Goal: Find specific page/section: Find specific page/section

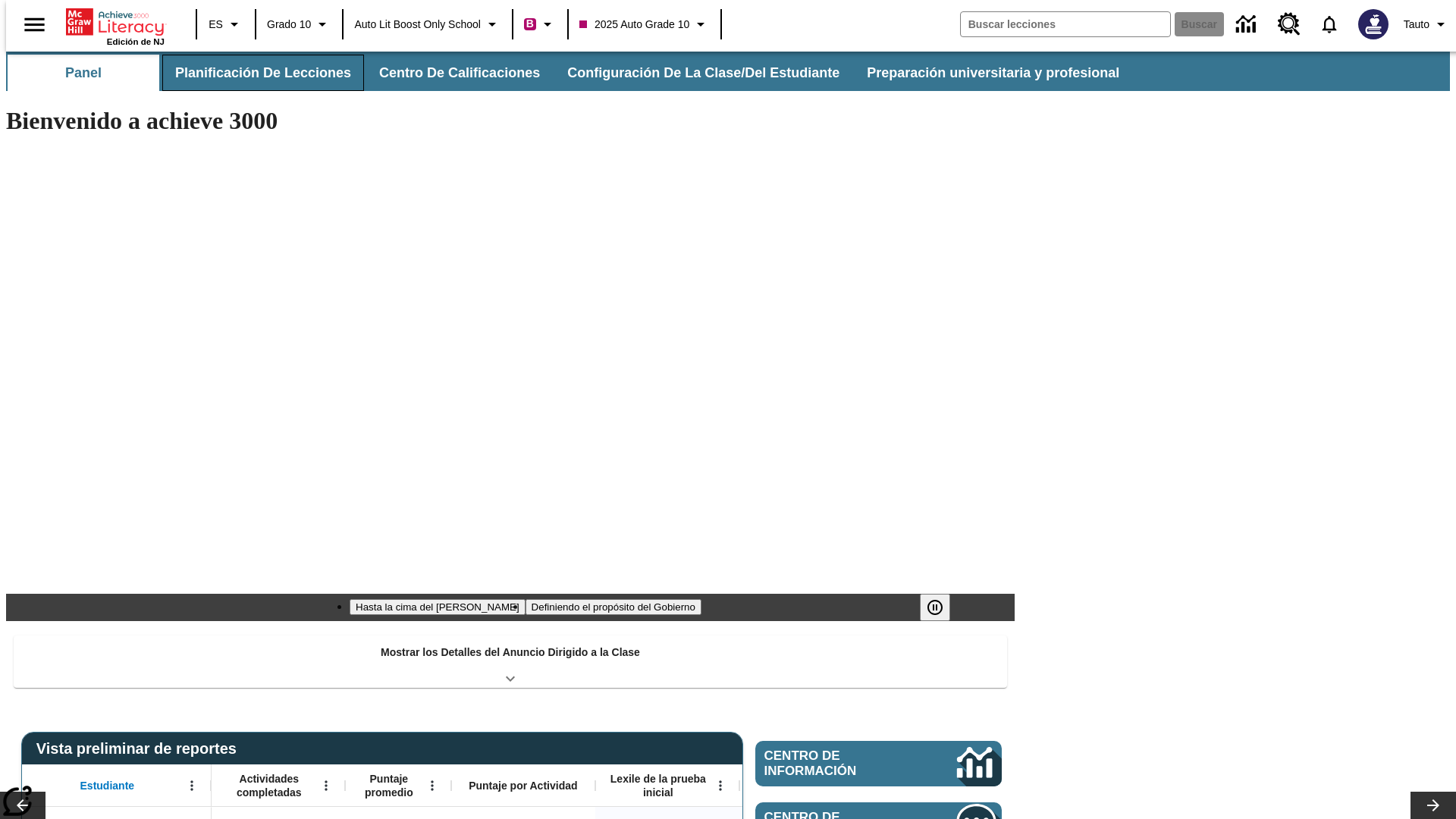
click at [254, 73] on button "Planificación de lecciones" at bounding box center [263, 73] width 202 height 36
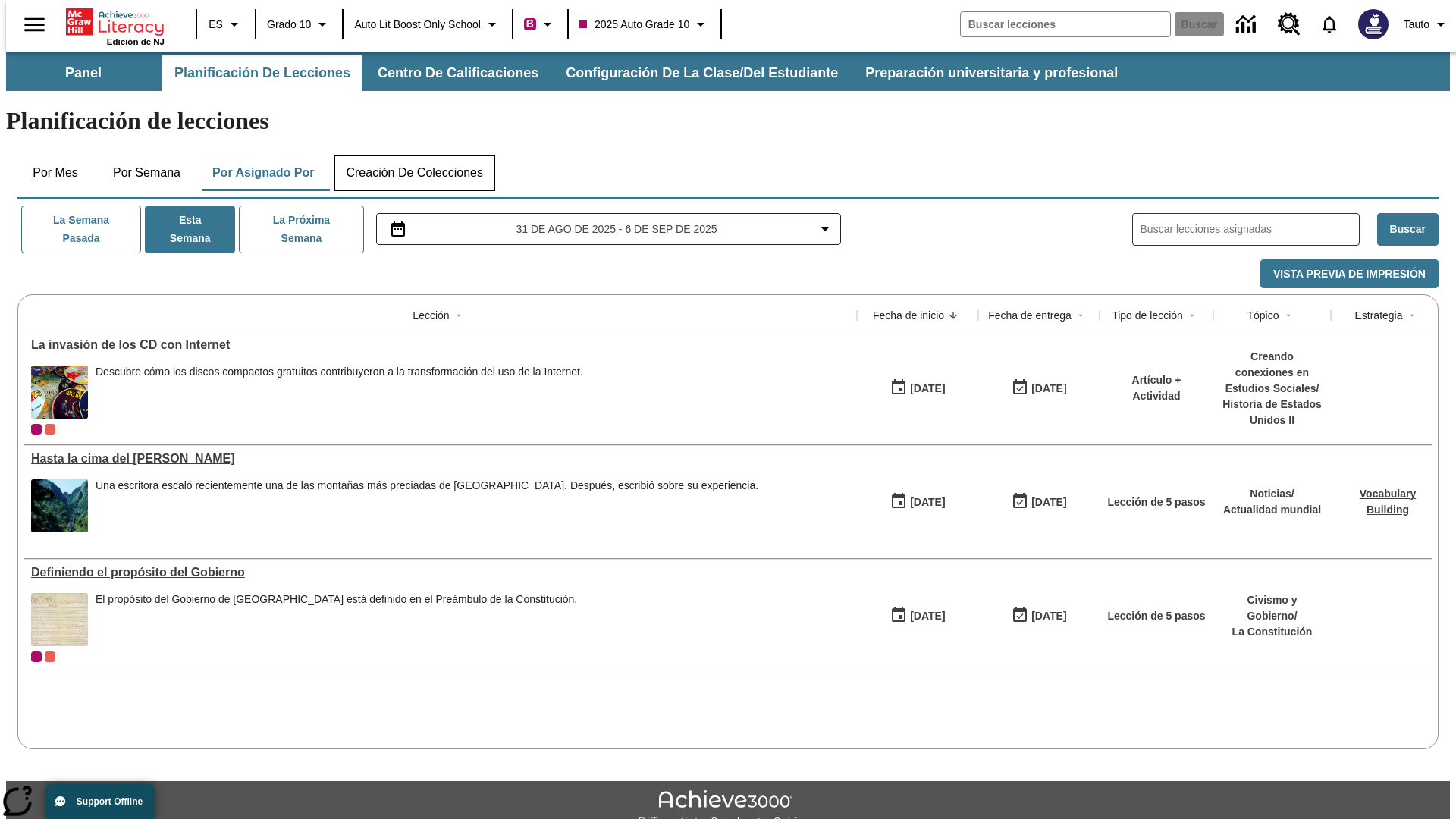
click at [414, 154] on button "Creación de colecciones" at bounding box center [415, 173] width 161 height 36
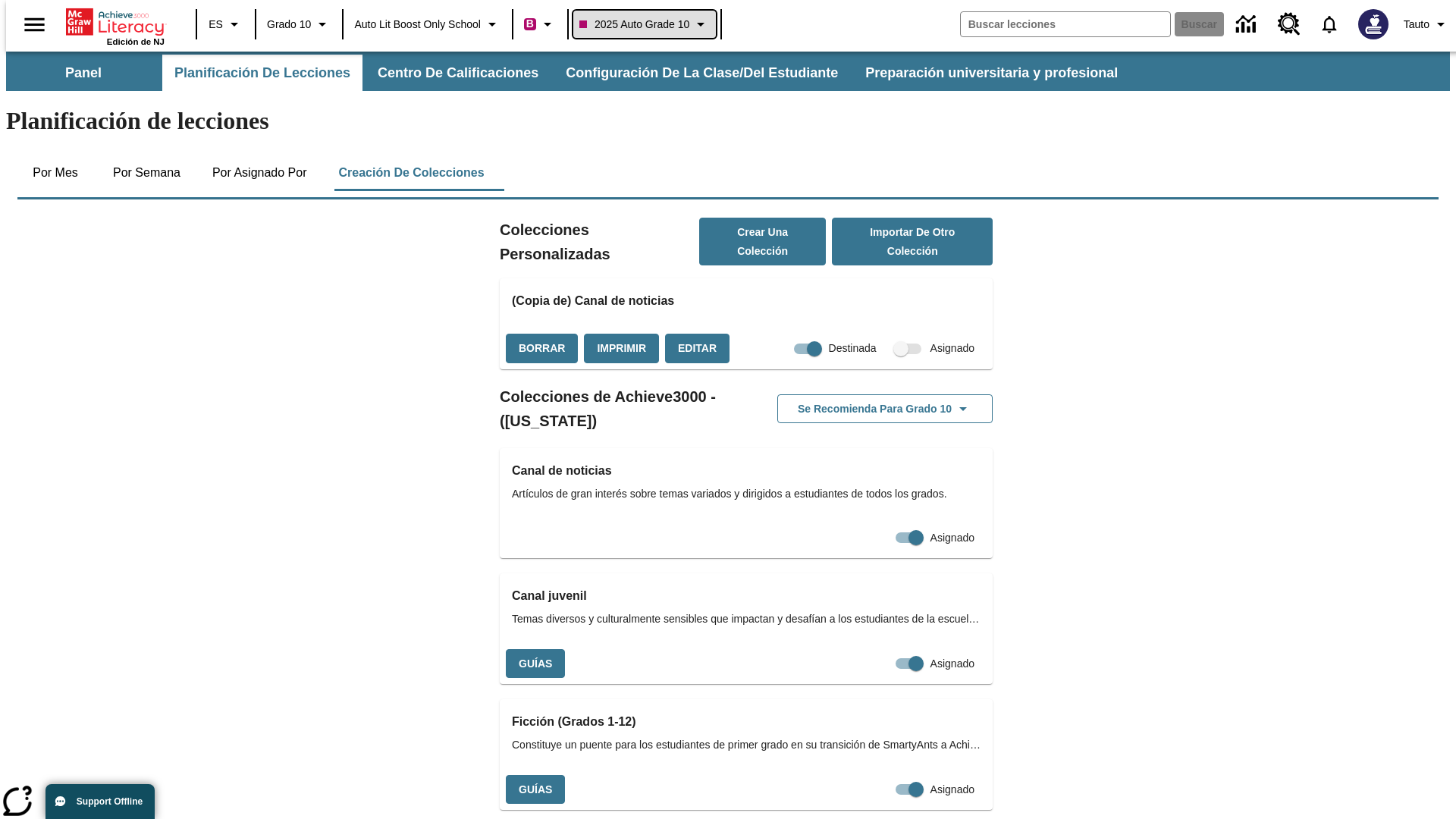
click at [649, 25] on span "2025 Auto Grade 10" at bounding box center [634, 25] width 110 height 16
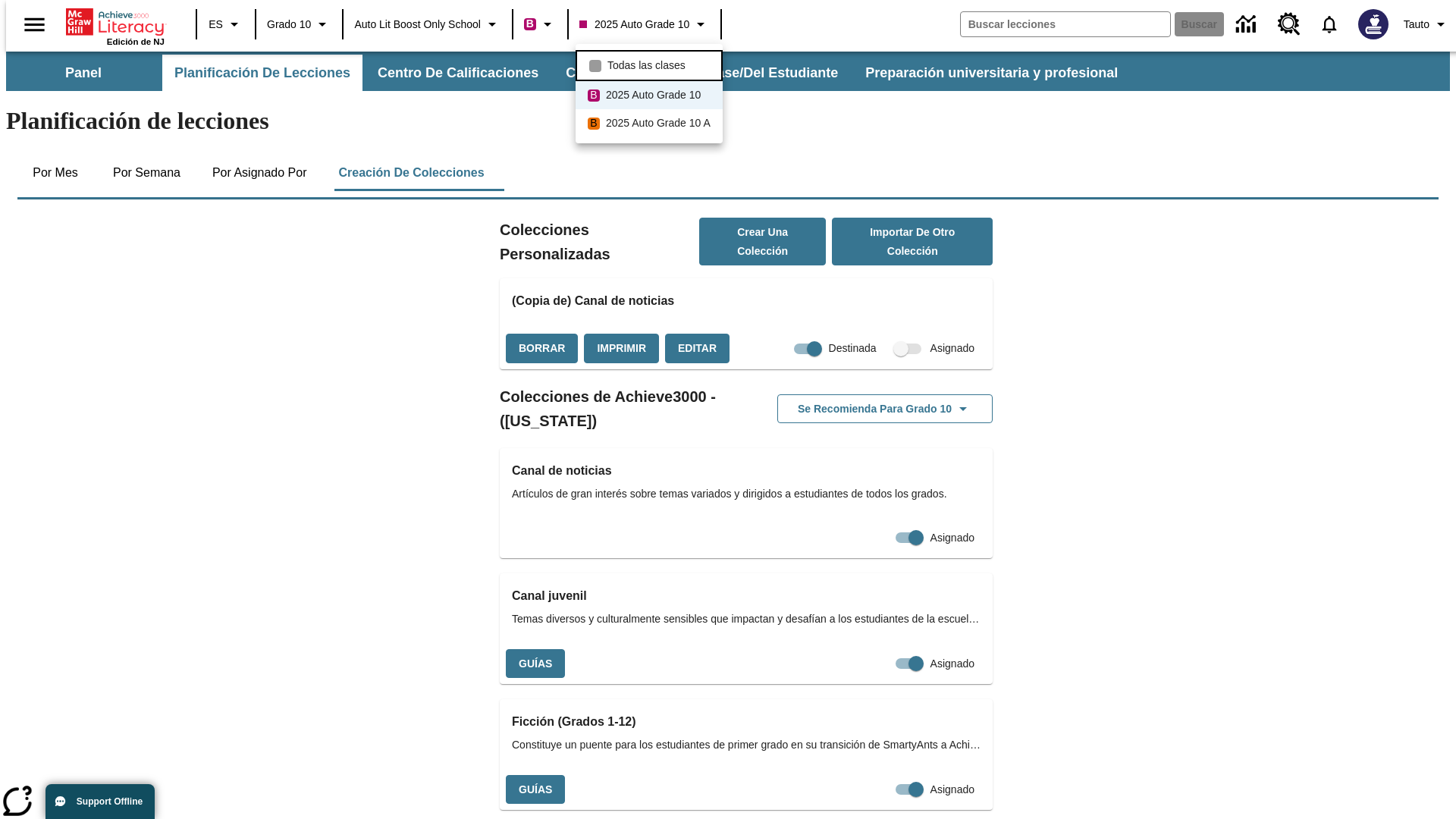
click at [651, 63] on span "Todas las clases" at bounding box center [646, 66] width 78 height 16
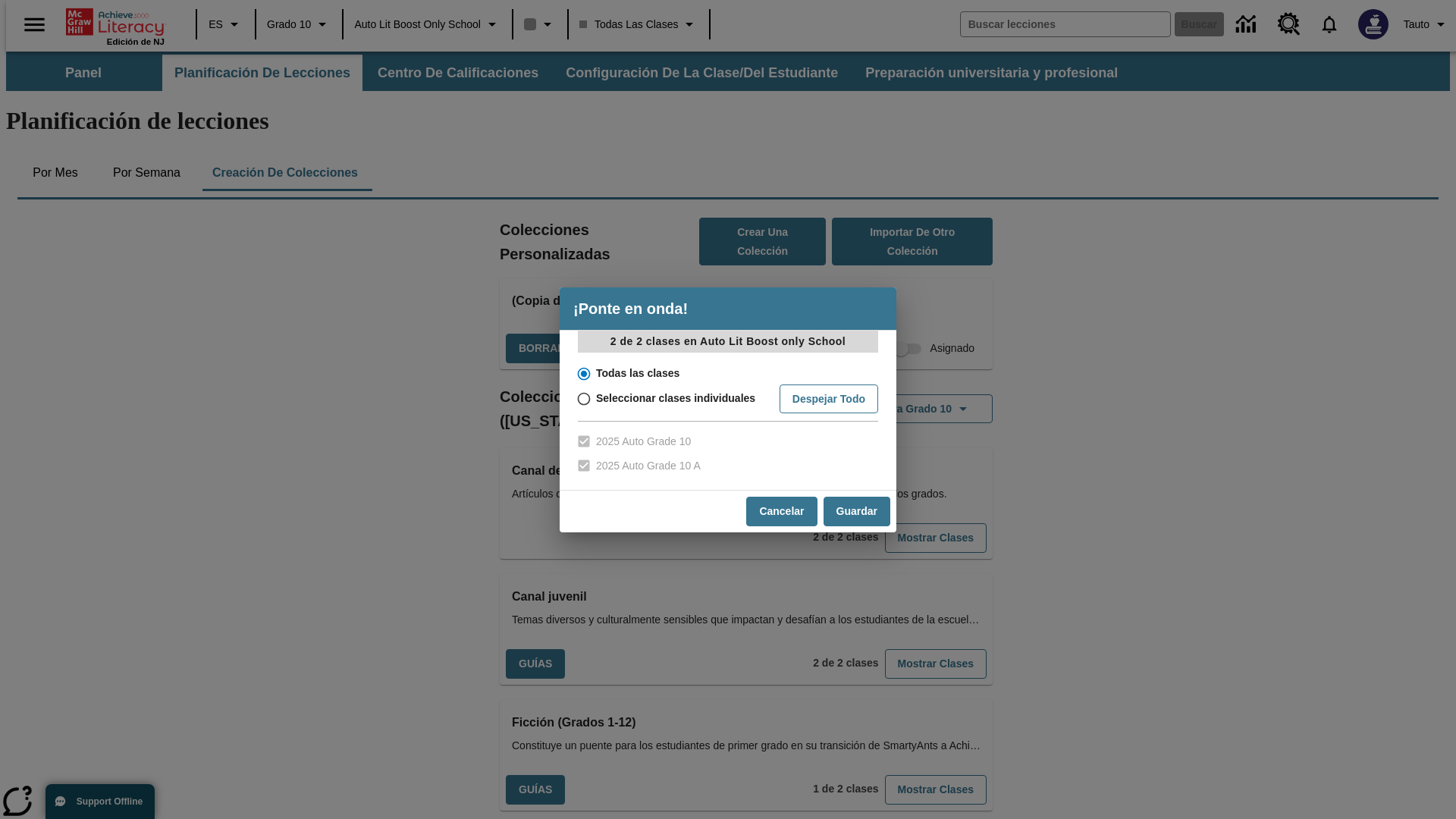
scroll to position [446, 0]
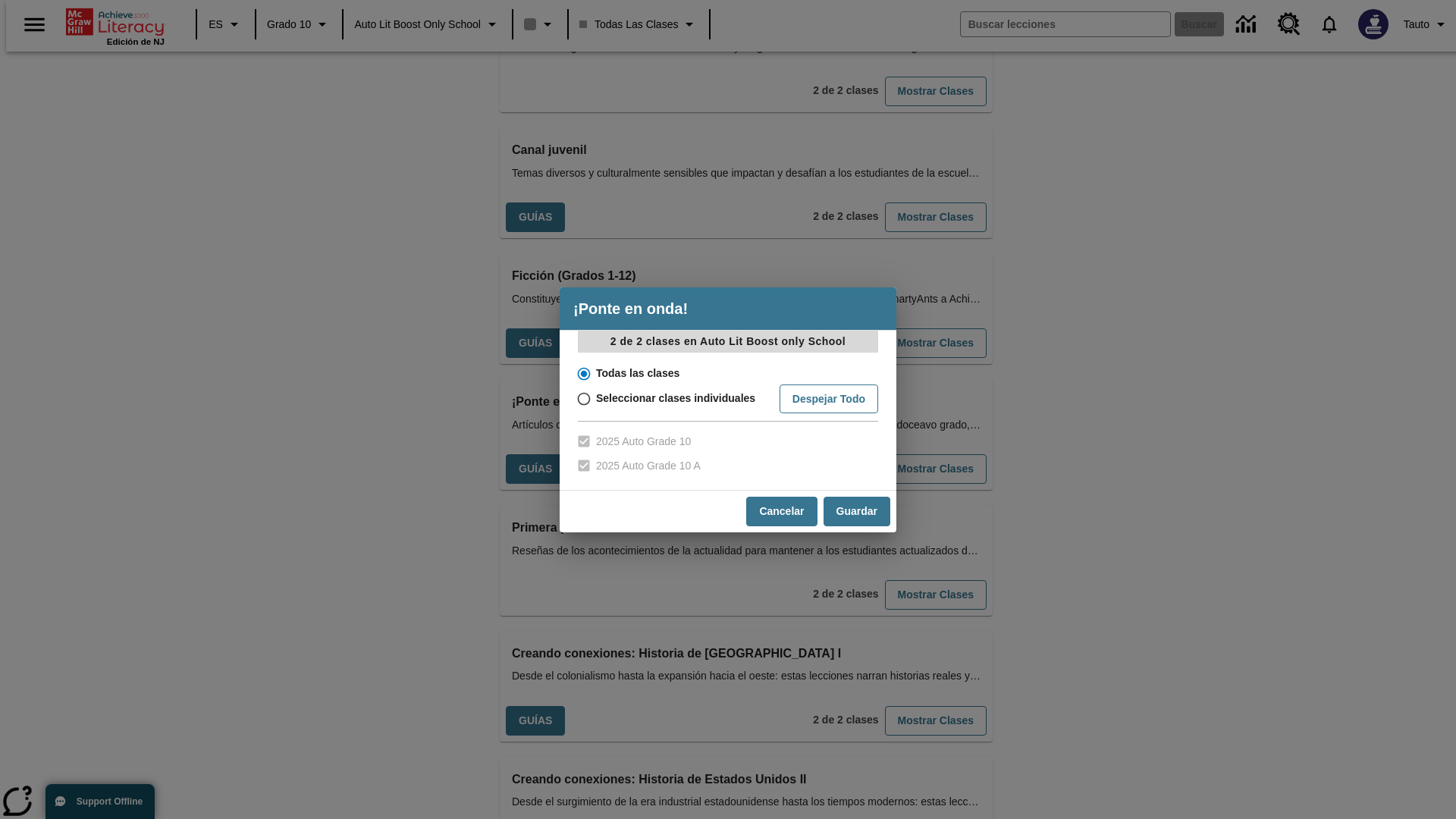
click at [582, 373] on input "Todas las clases" at bounding box center [583, 373] width 27 height 21
click at [780, 511] on button "Cancelar" at bounding box center [781, 511] width 70 height 29
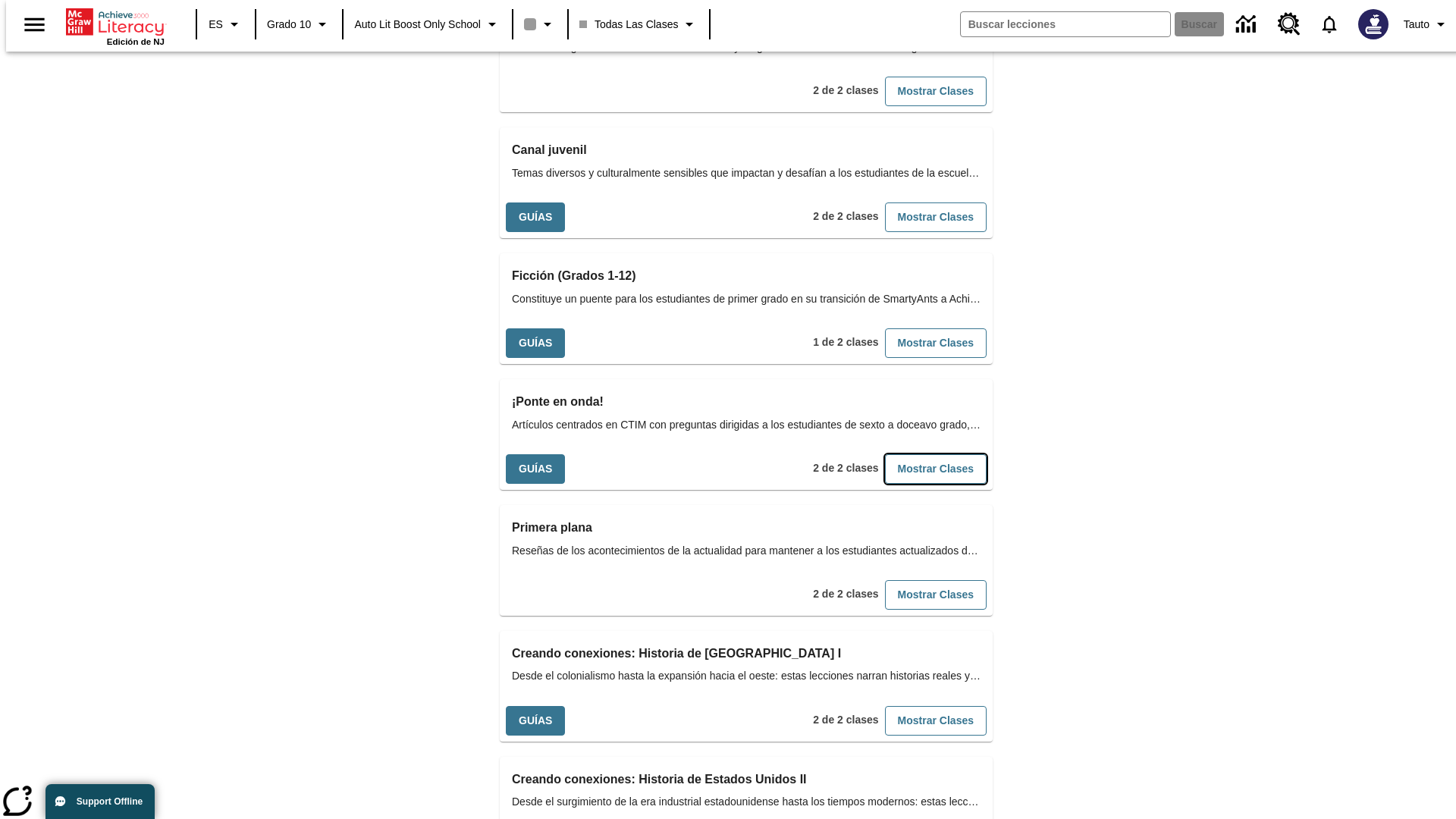
click at [911, 454] on button "Mostrar Clases" at bounding box center [935, 468] width 101 height 29
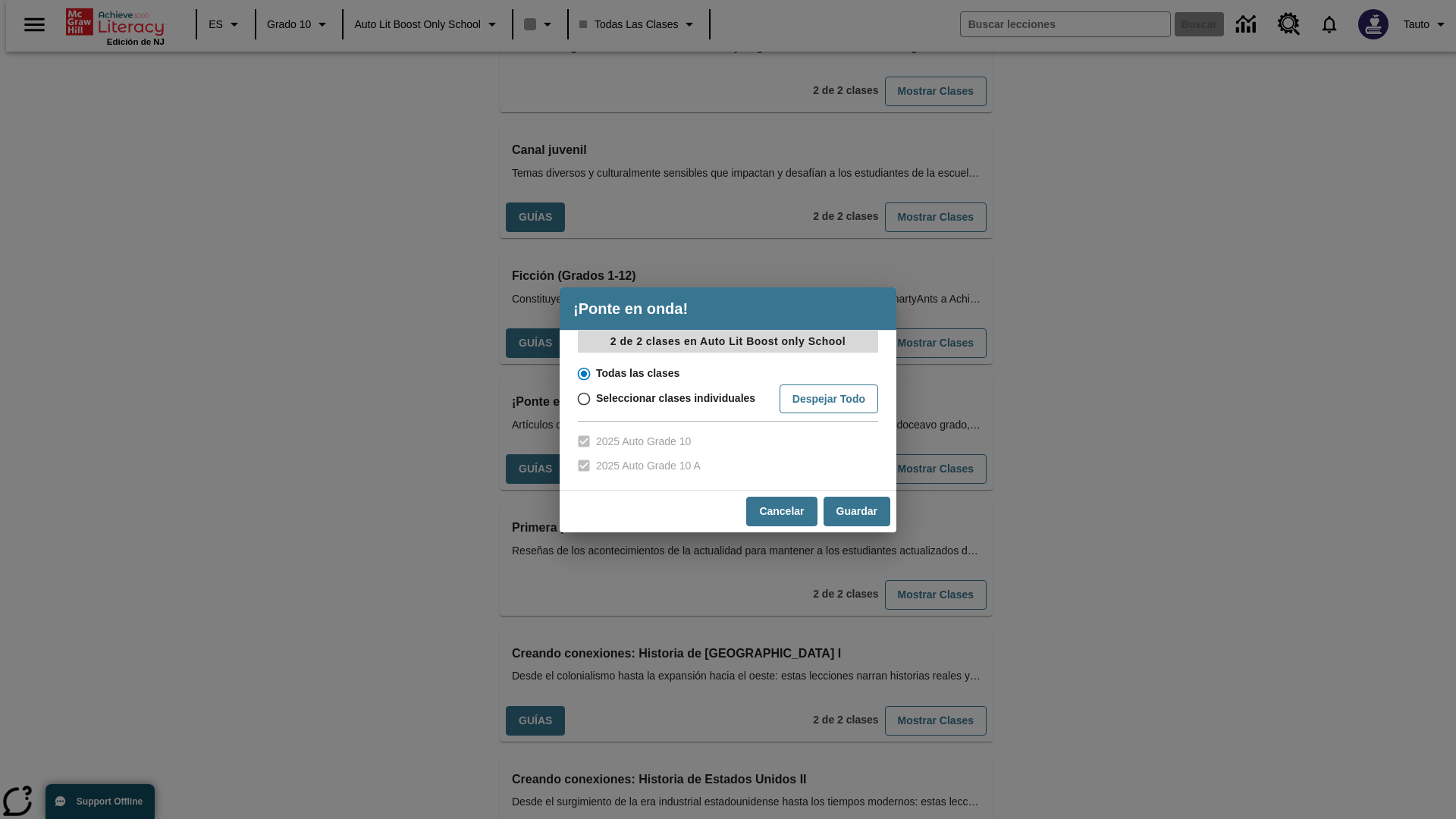
click at [582, 373] on input "Todas las clases" at bounding box center [583, 373] width 27 height 21
click at [856, 511] on button "Guardar" at bounding box center [857, 511] width 66 height 29
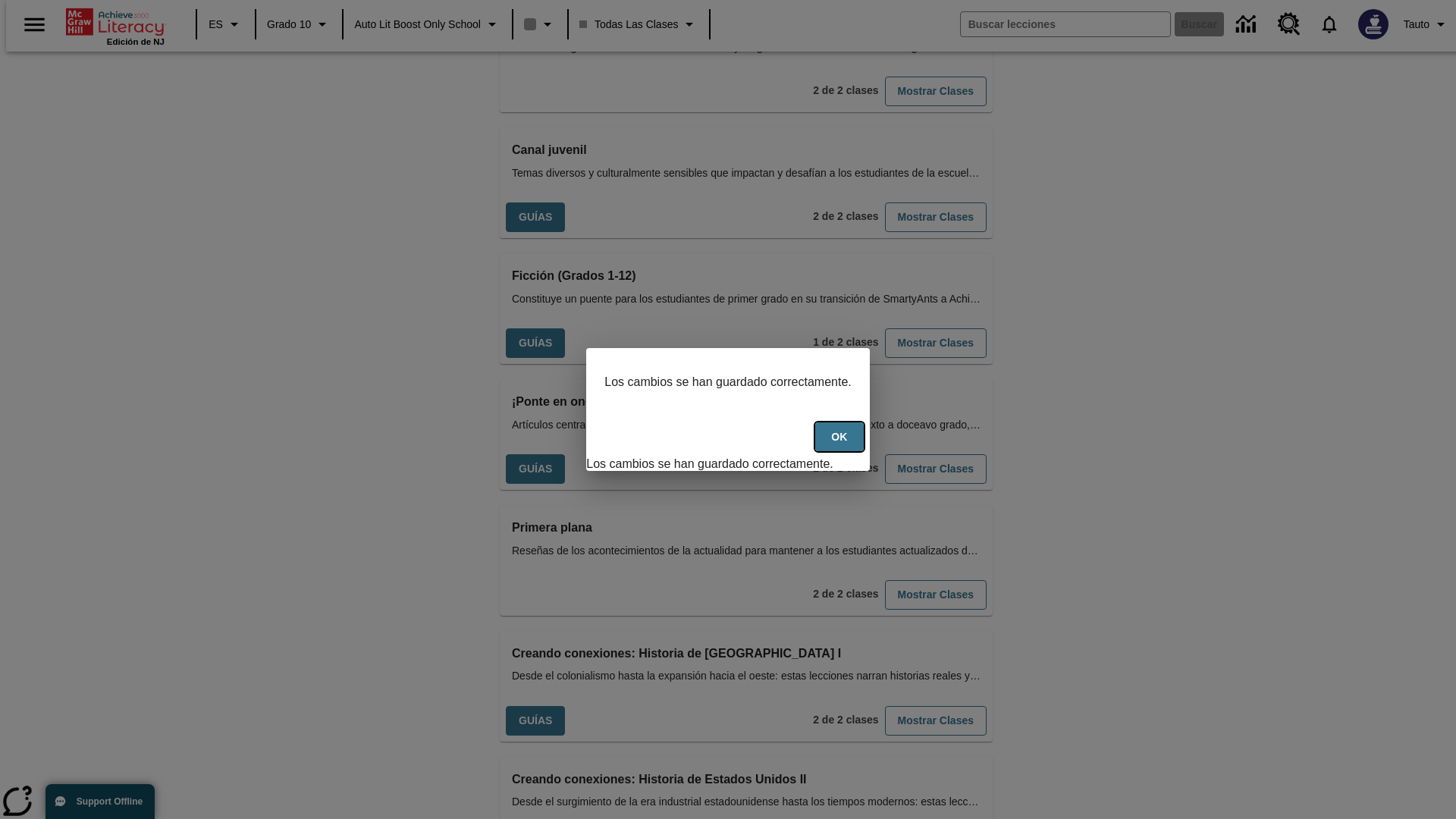
click at [847, 445] on button "OK" at bounding box center [839, 437] width 48 height 29
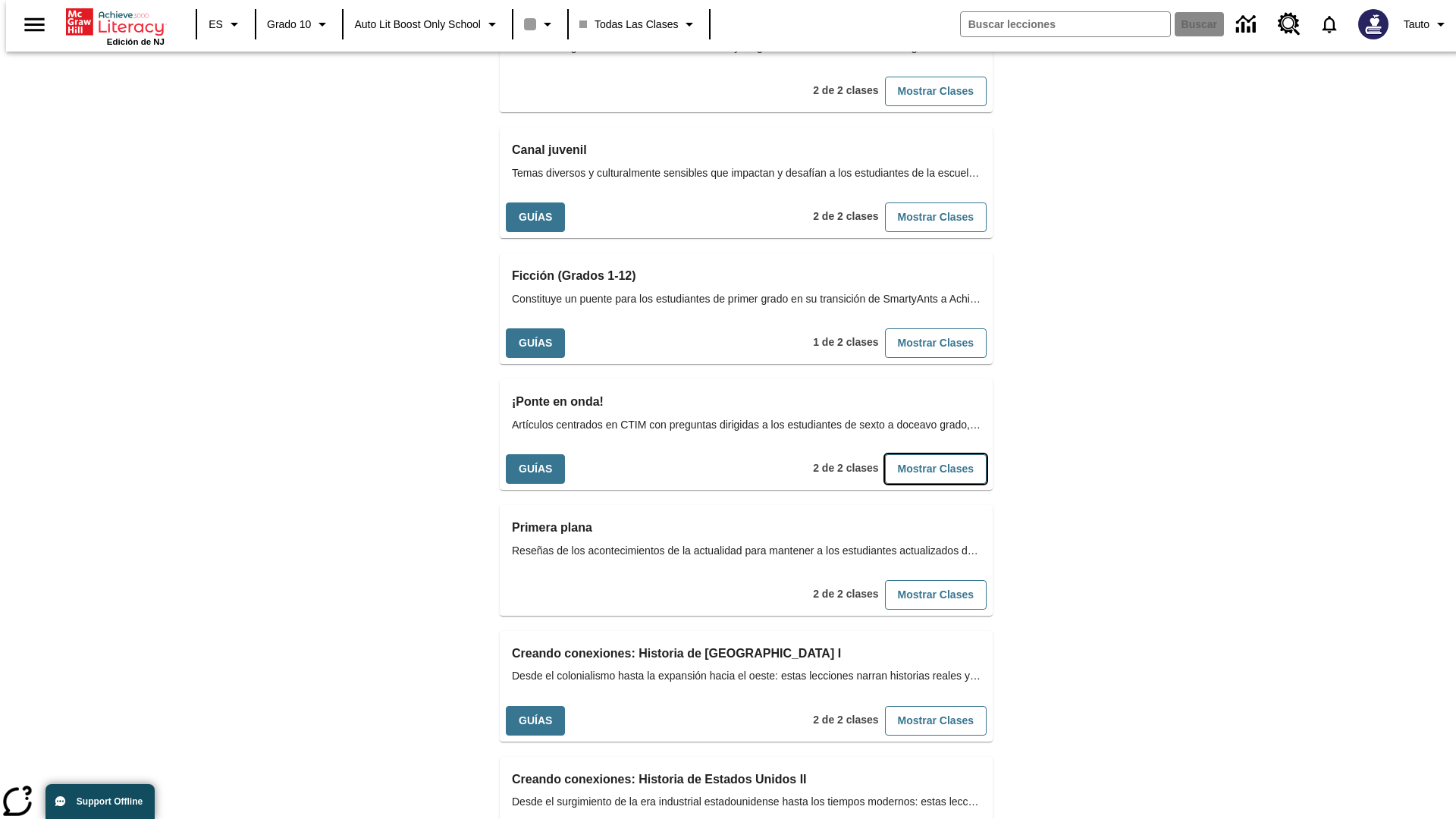
click at [911, 454] on button "Mostrar Clases" at bounding box center [935, 468] width 101 height 29
